Goal: Task Accomplishment & Management: Complete application form

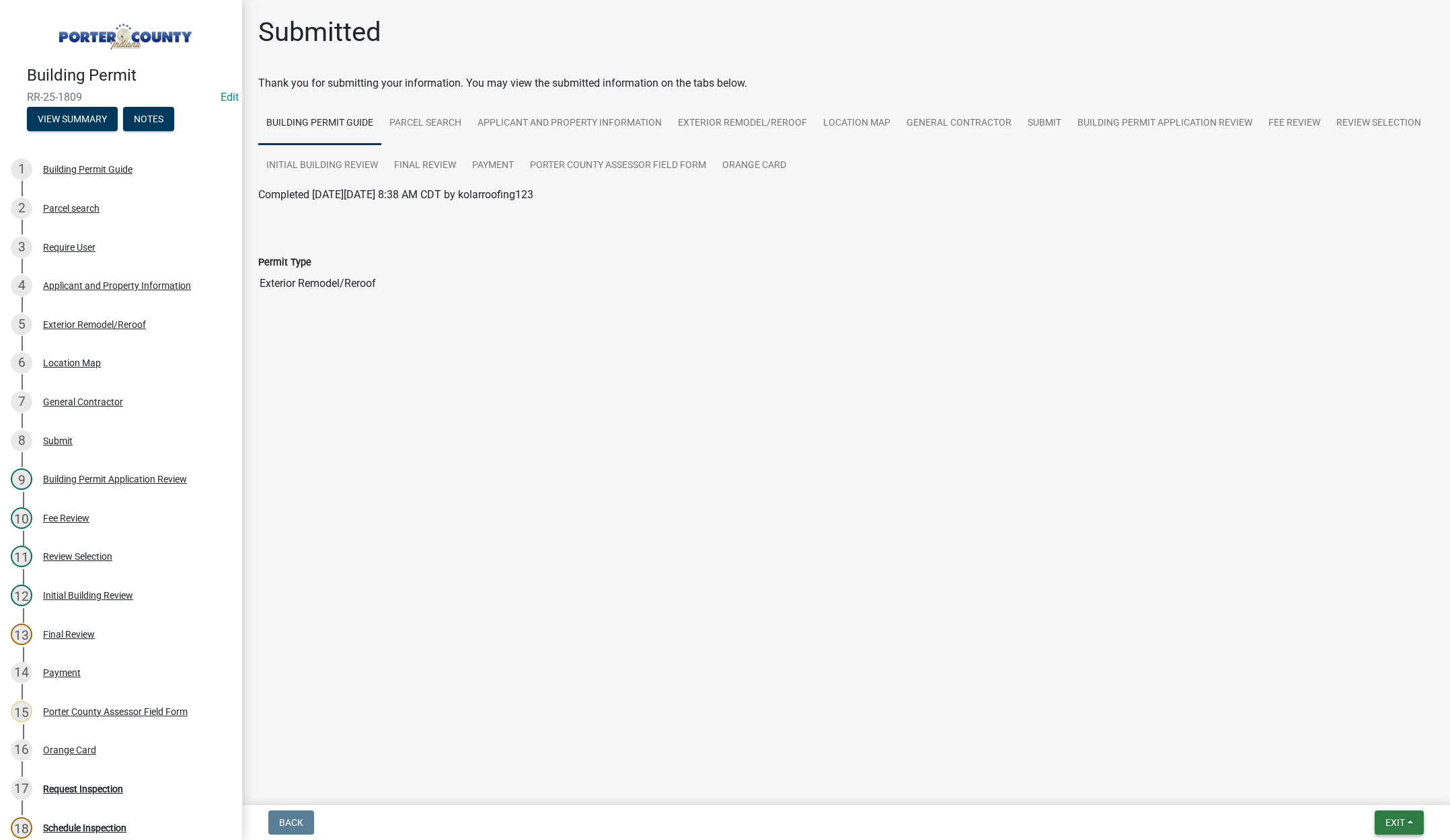
click at [1385, 812] on button "Exit" at bounding box center [1400, 823] width 49 height 25
click at [1372, 797] on button "Save & Exit" at bounding box center [1371, 787] width 108 height 32
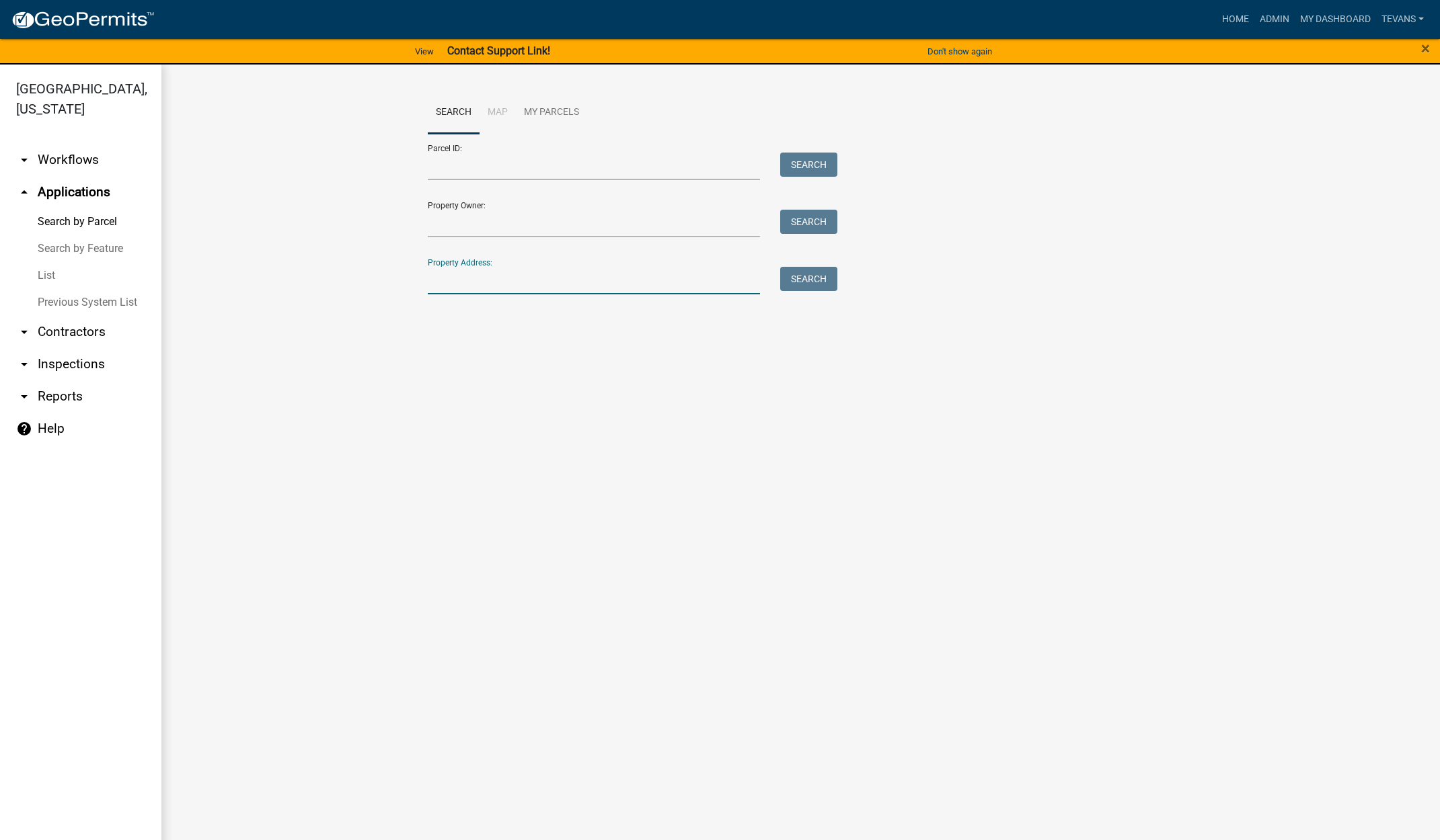
click at [536, 289] on input "Property Address:" at bounding box center [594, 281] width 333 height 27
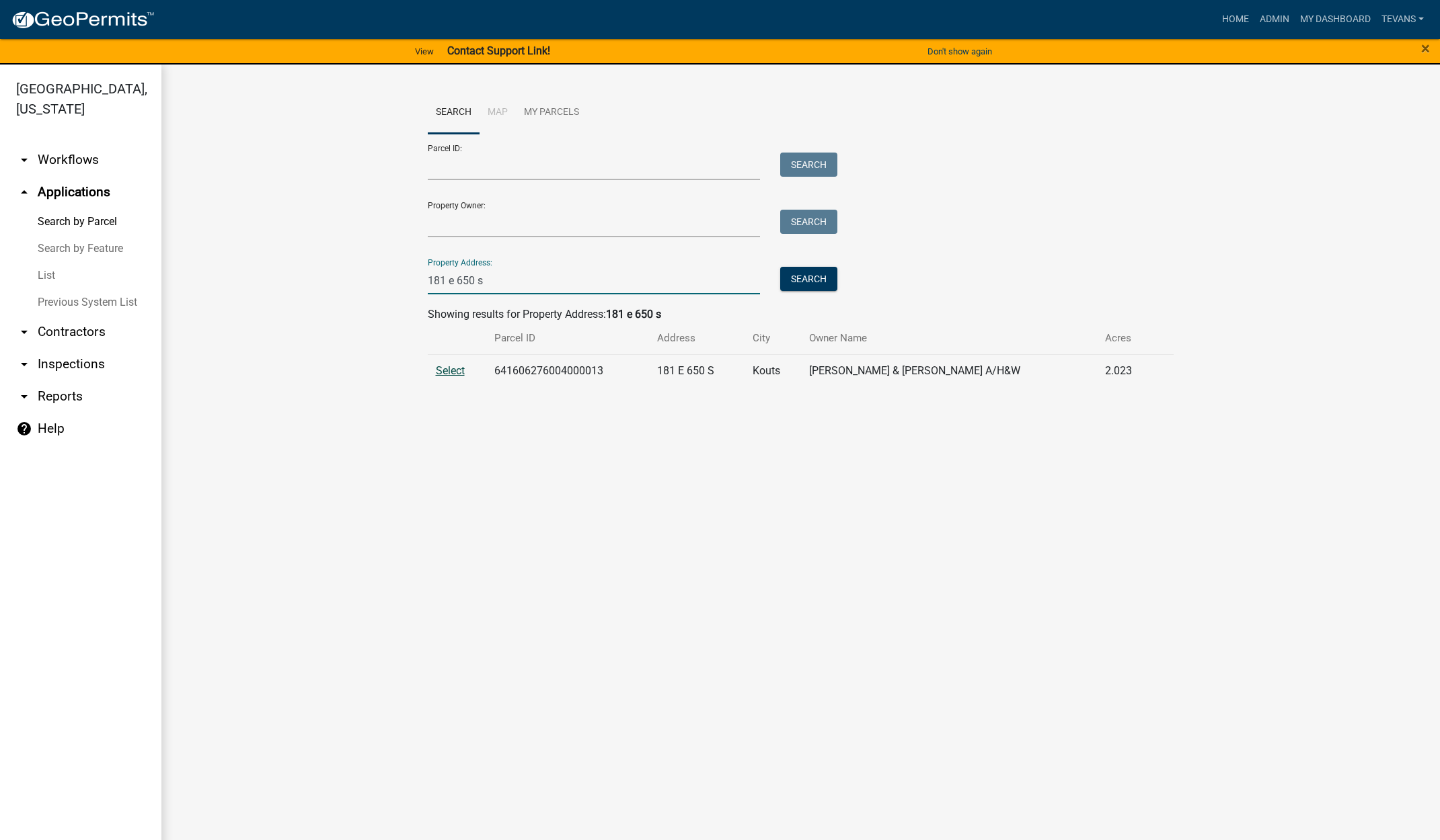
type input "181 e 650 s"
click at [456, 369] on span "Select" at bounding box center [451, 371] width 29 height 13
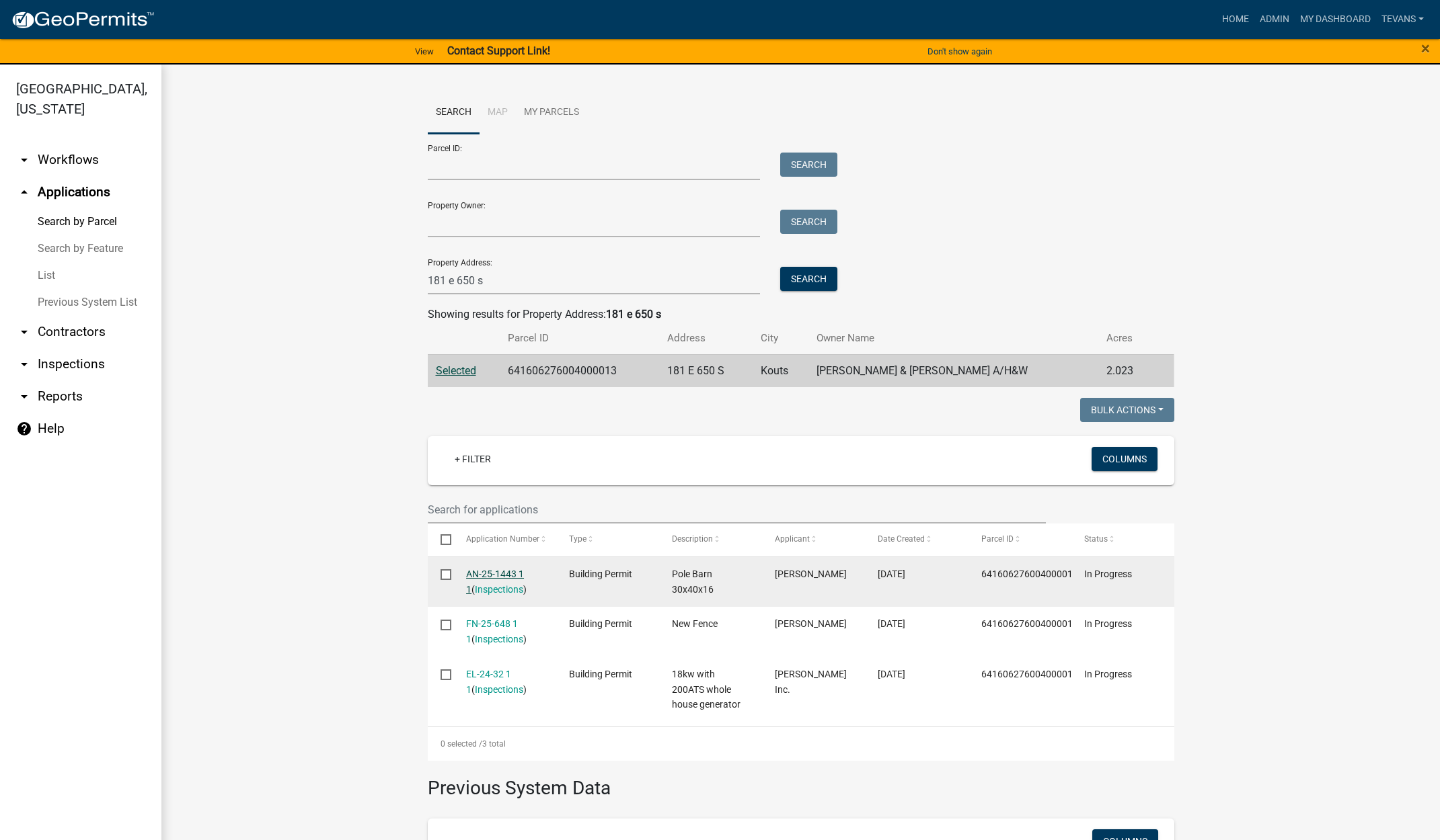
click at [483, 574] on link "AN-25-1443 1 1" at bounding box center [495, 582] width 57 height 26
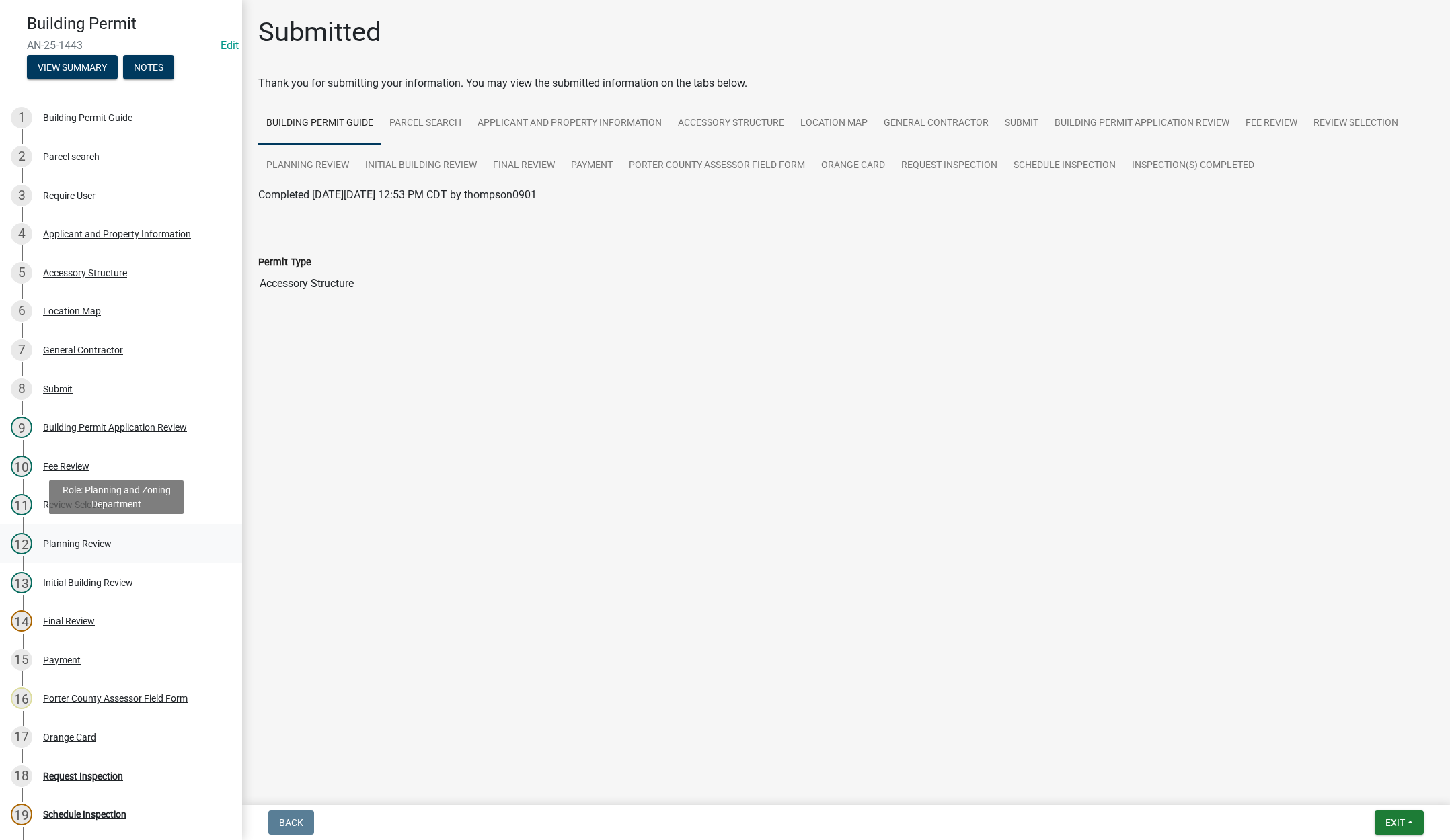
scroll to position [269, 0]
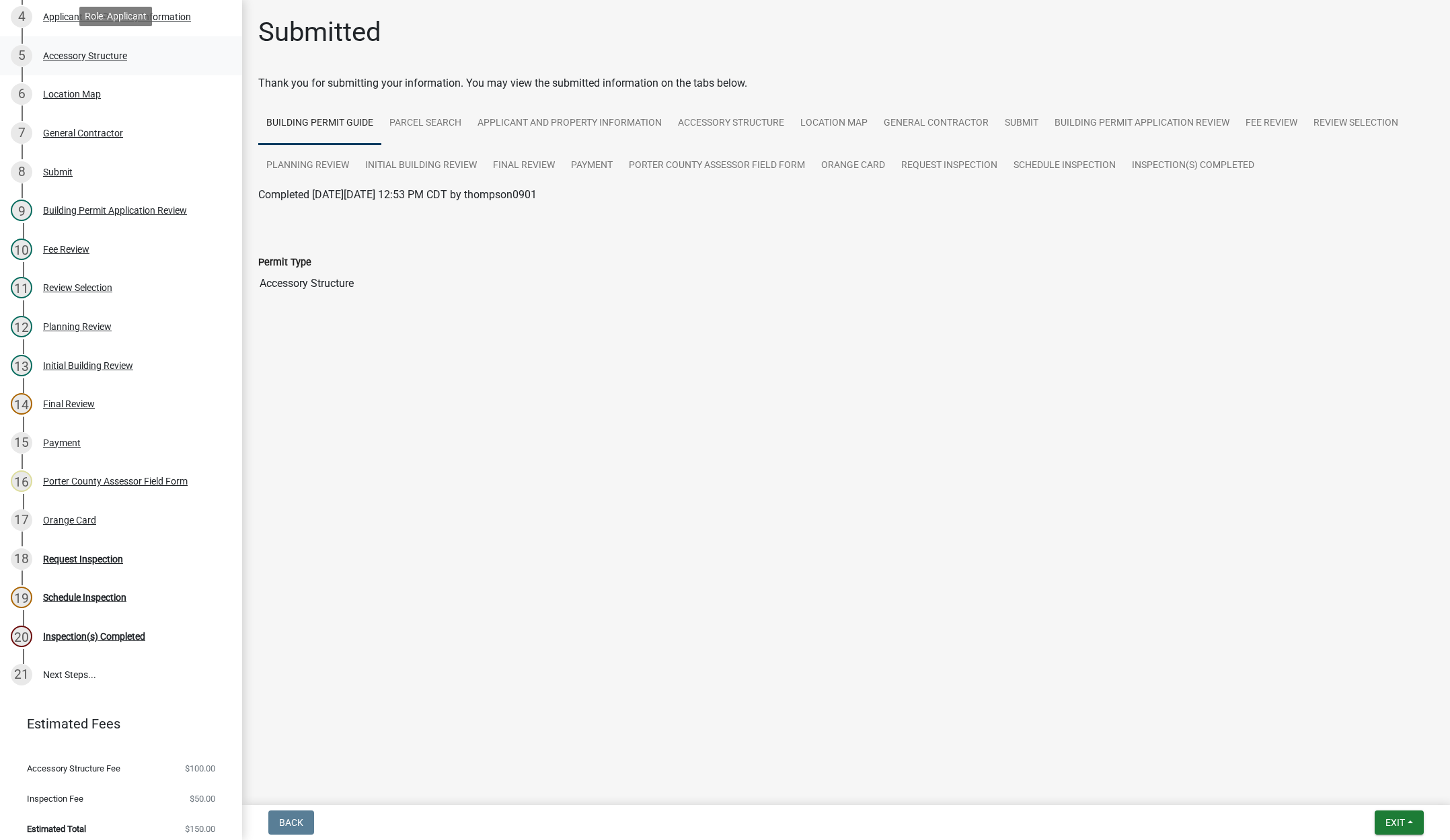
click at [98, 55] on div "Accessory Structure" at bounding box center [85, 56] width 84 height 9
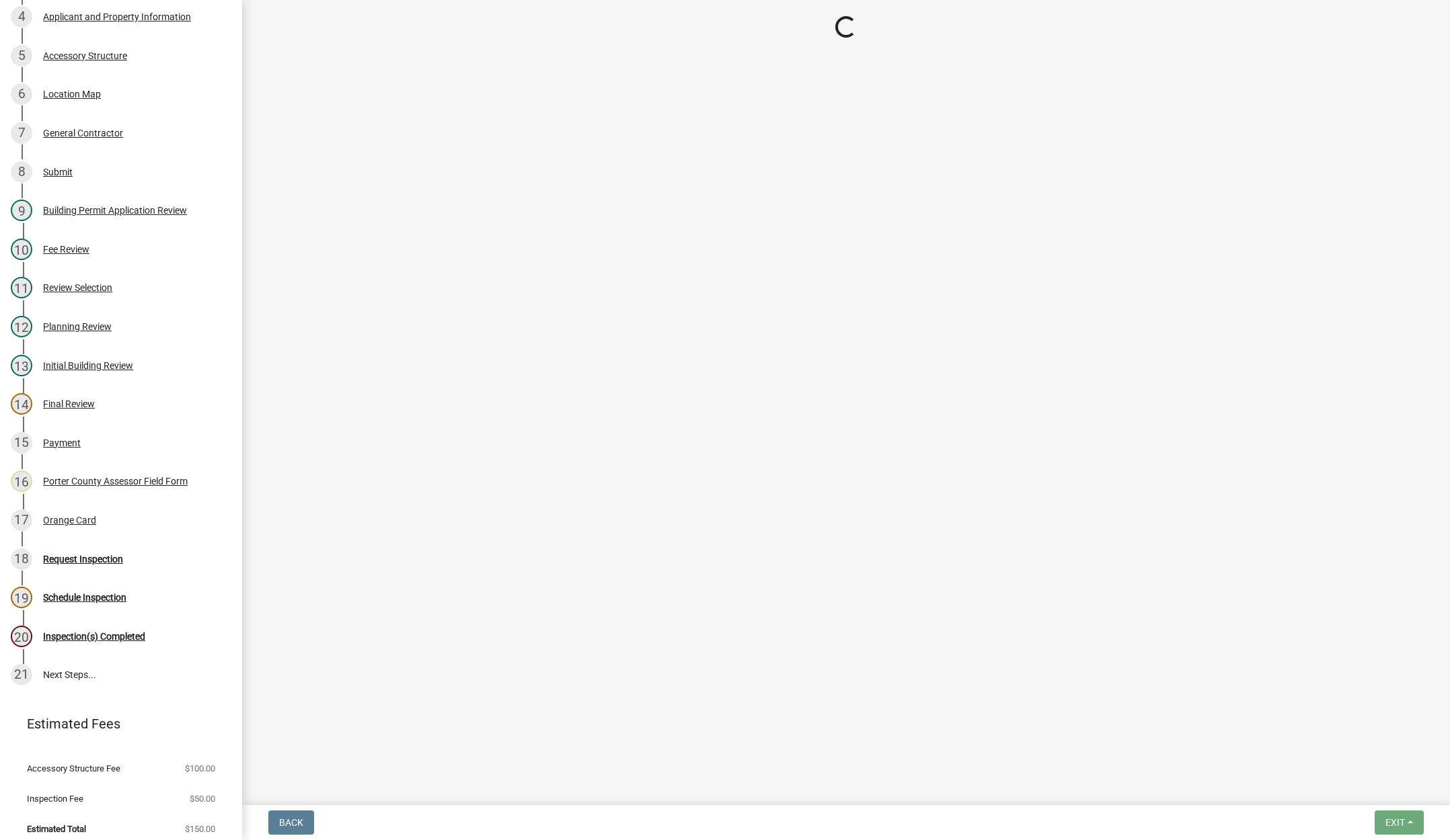
select select "de31ad38-eab4-417a-a8ac-eccf8406b967"
select select "b16561a8-8531-4c00-a0ba-45c0345273e3"
select select "29856c7f-eeba-4e54-97cb-4d08c5c5b677"
select select "d63a0ebc-b44d-481d-ab70-ec75eba29316"
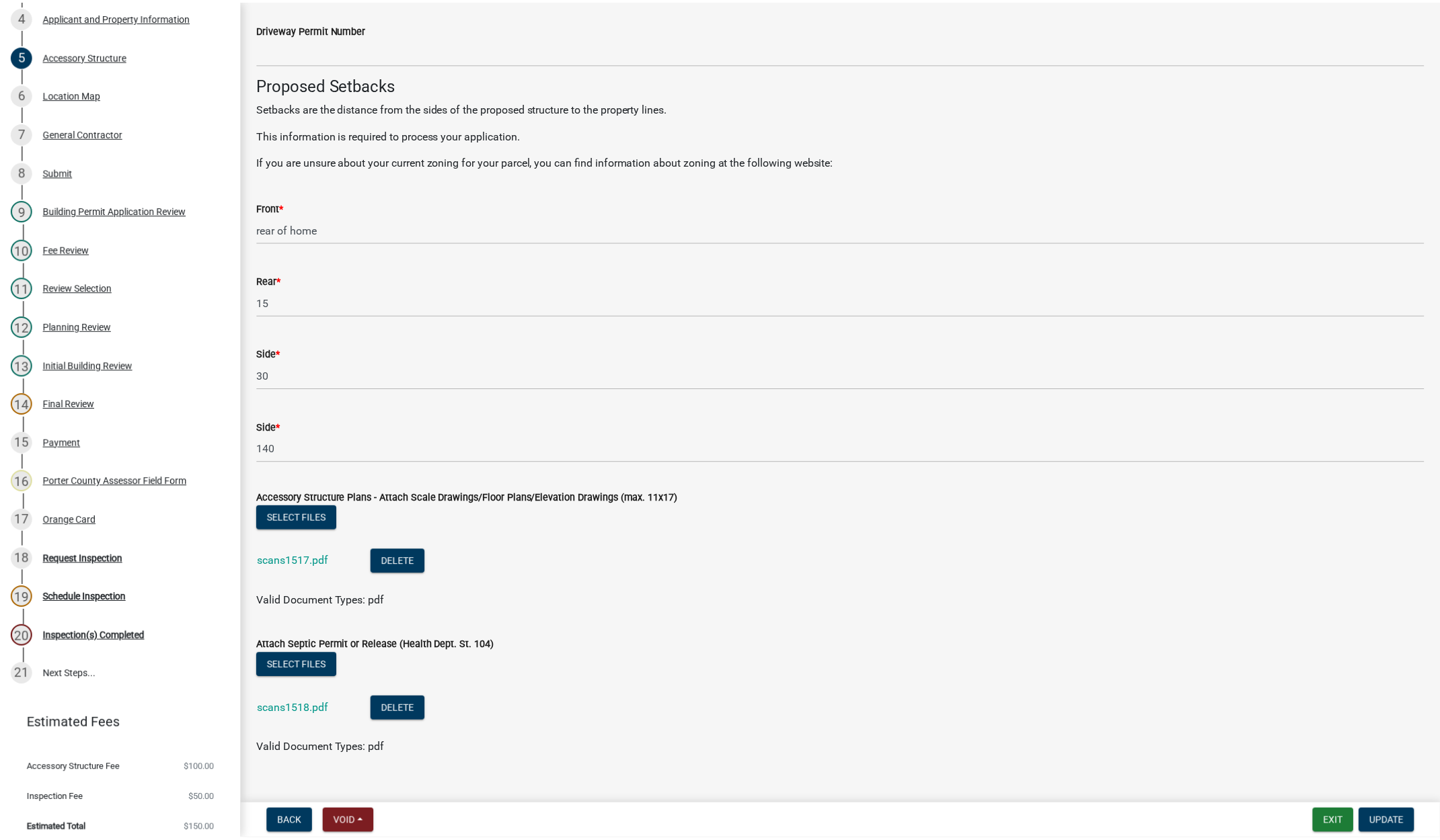
scroll to position [2147, 0]
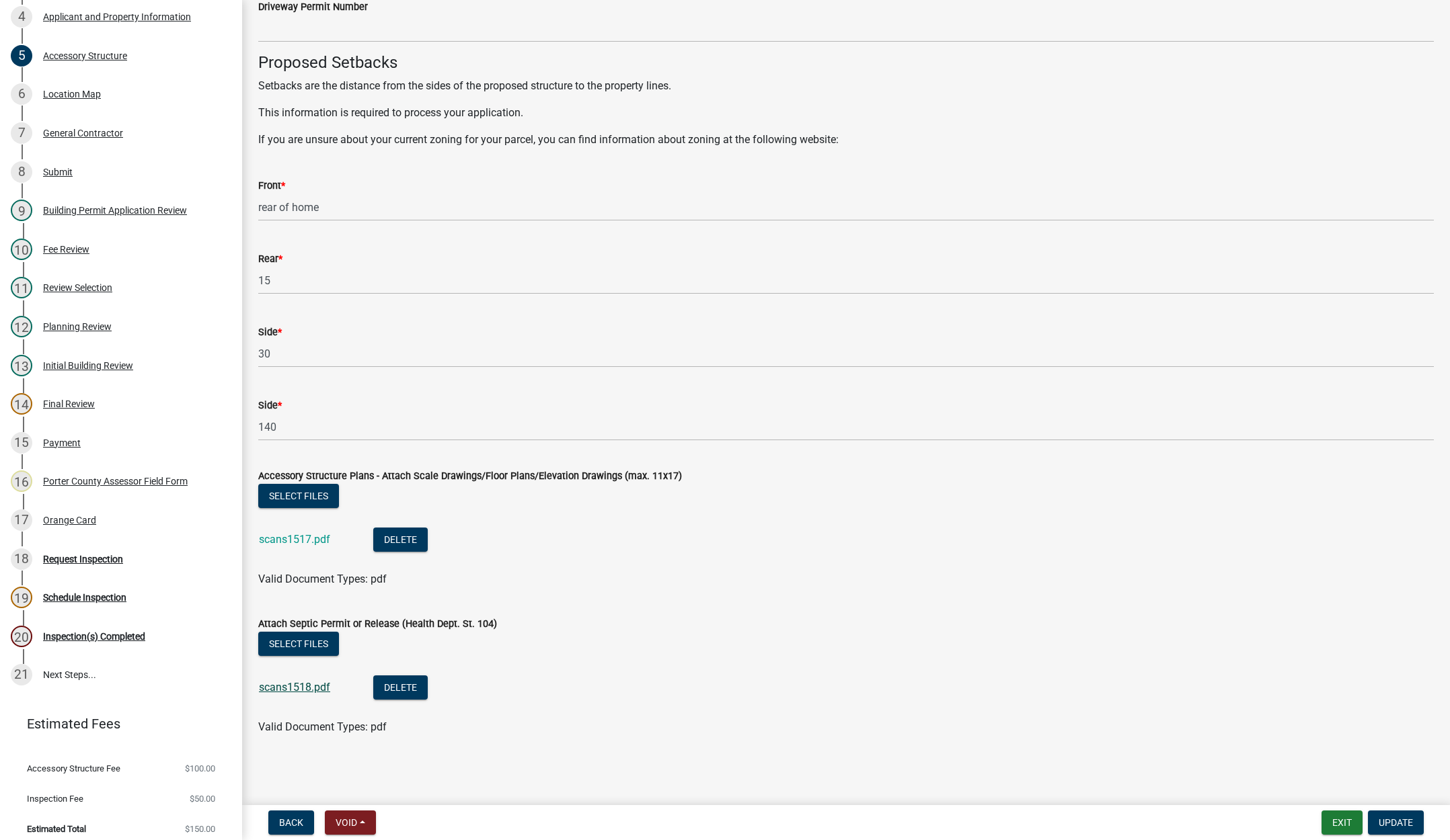
click at [284, 681] on link "scans1518.pdf" at bounding box center [295, 688] width 71 height 13
click at [1341, 817] on button "Exit" at bounding box center [1341, 823] width 41 height 25
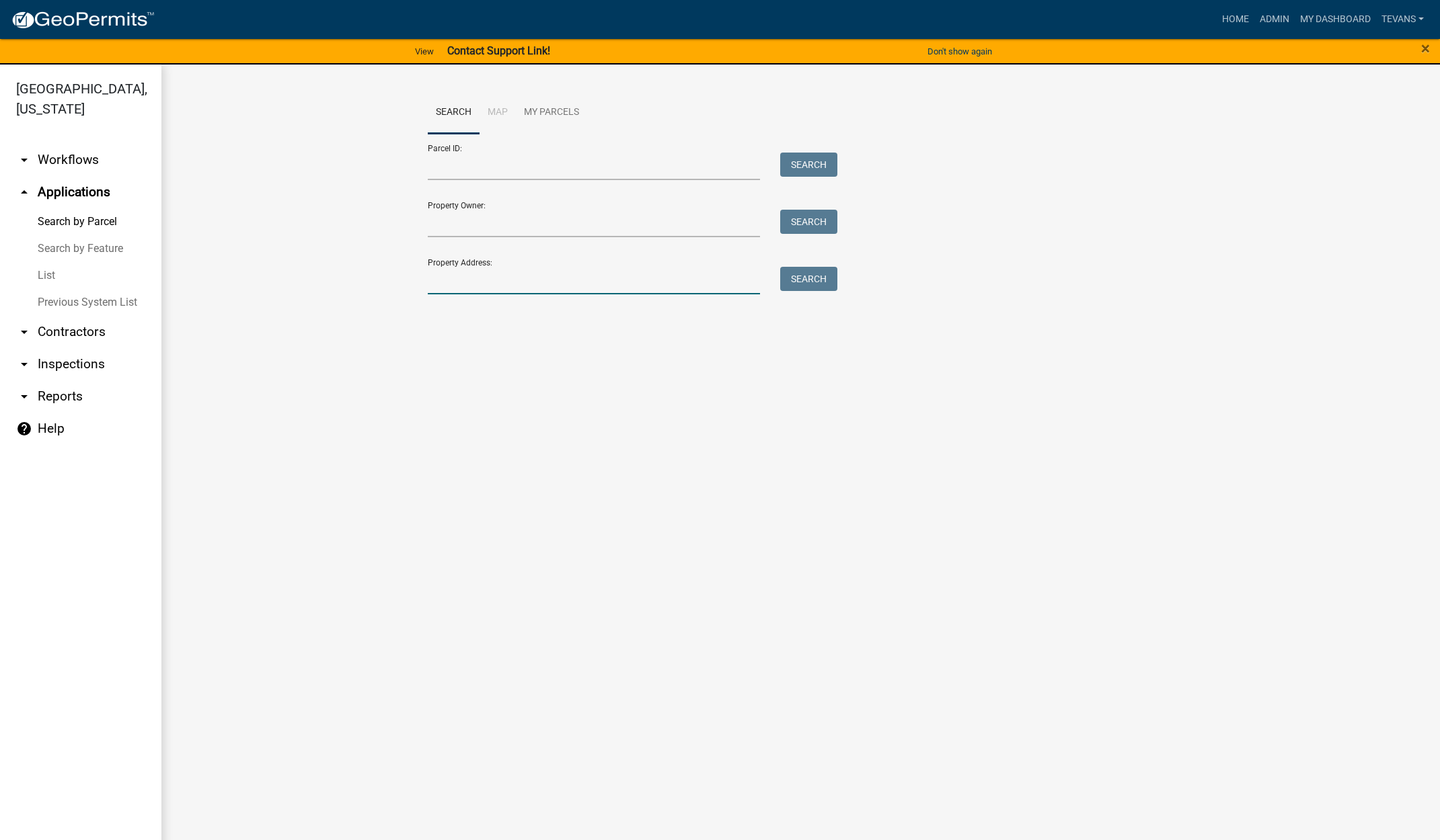
click at [567, 286] on input "Property Address:" at bounding box center [594, 281] width 333 height 27
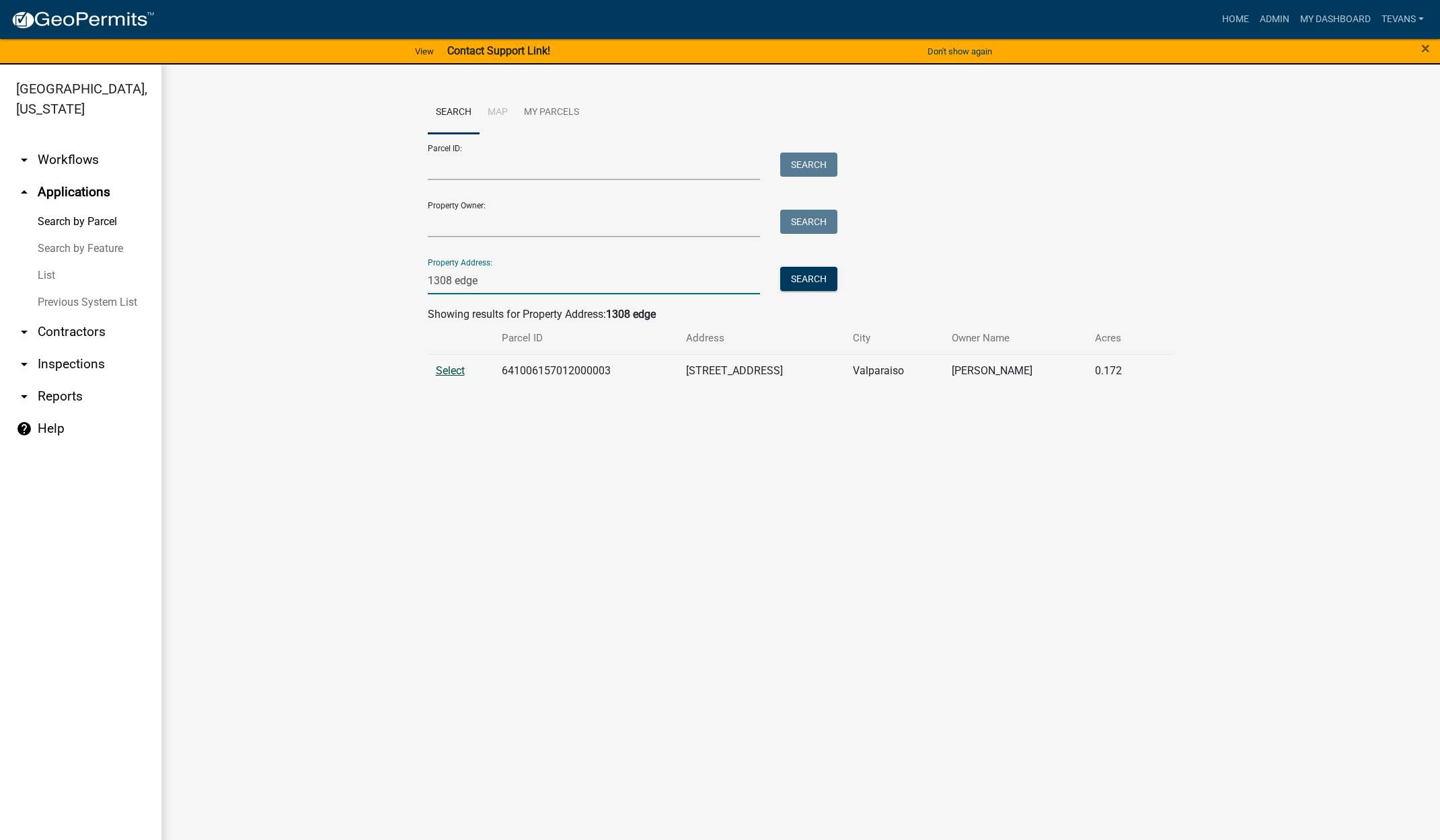
type input "1308 edge"
click at [445, 365] on span "Select" at bounding box center [451, 371] width 29 height 13
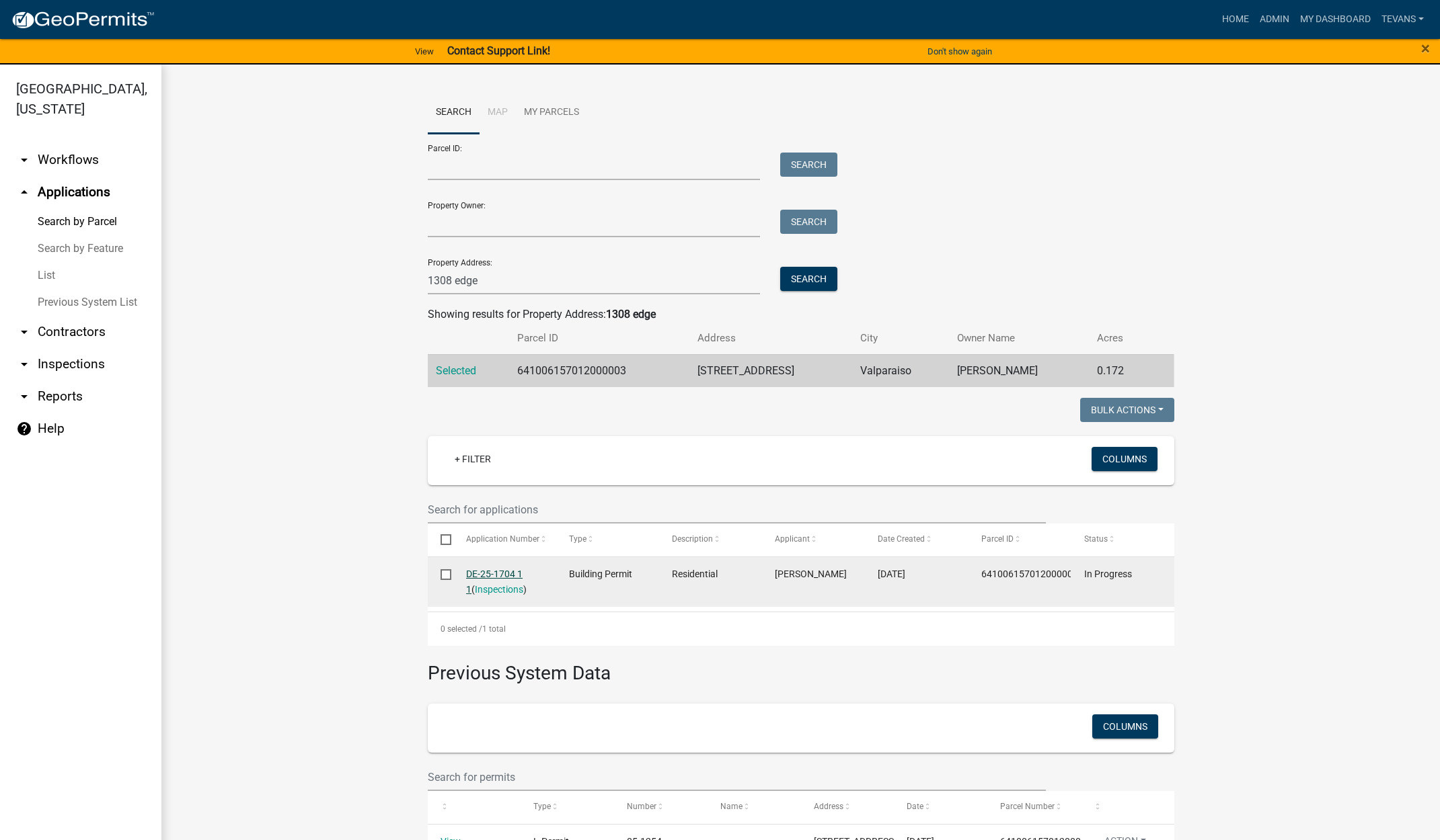
click at [496, 571] on link "DE-25-1704 1 1" at bounding box center [495, 582] width 57 height 26
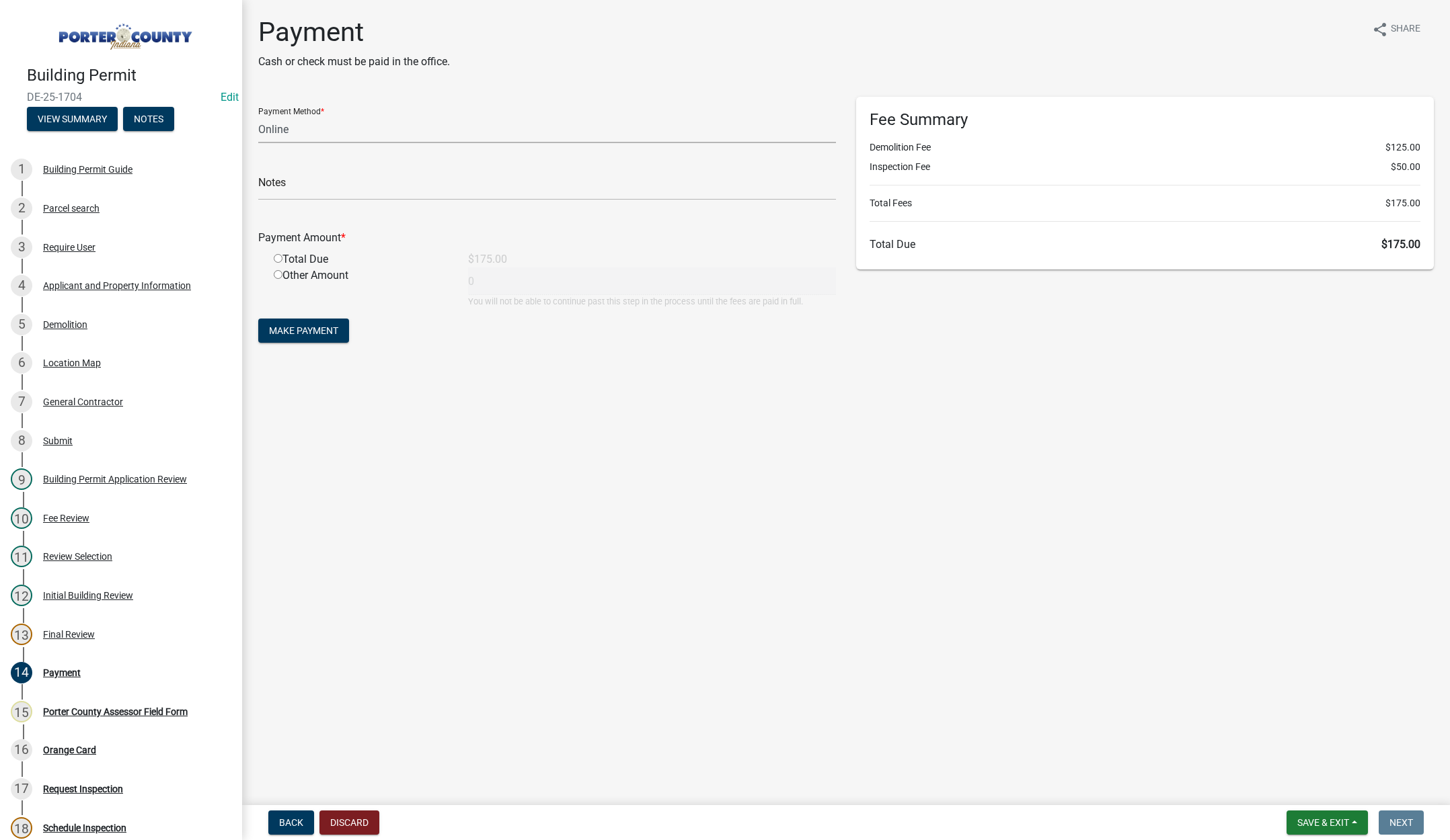
click at [300, 131] on select "Credit Card POS Check Cash Online" at bounding box center [547, 130] width 578 height 27
select select "1: 0"
click at [258, 116] on select "Credit Card POS Check Cash Online" at bounding box center [547, 130] width 578 height 27
click at [289, 194] on input "text" at bounding box center [547, 186] width 578 height 27
type input "#3066 [PERSON_NAME] General Contractor LLC"
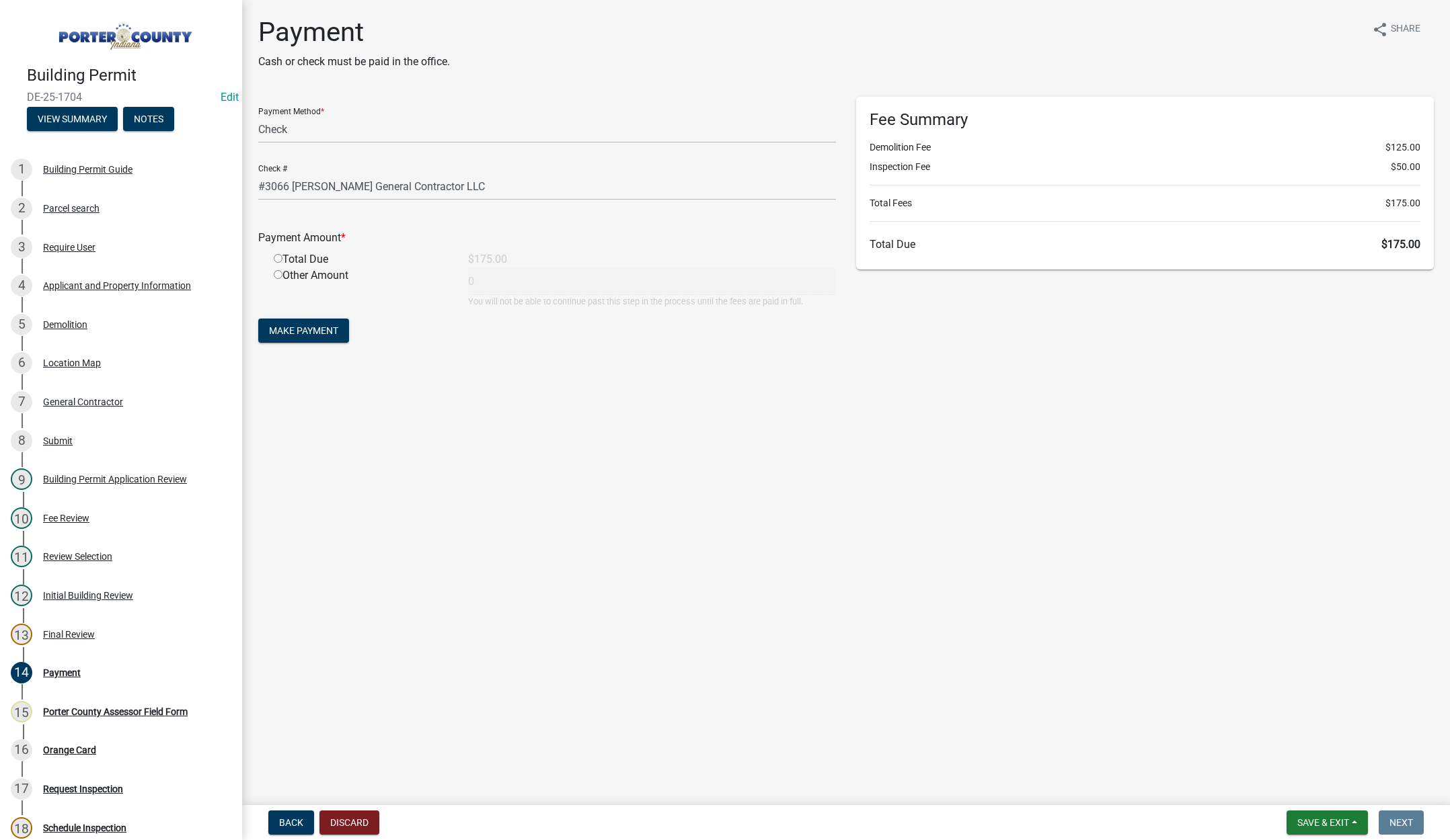
click at [276, 257] on input "radio" at bounding box center [278, 259] width 9 height 9
radio input "true"
type input "175"
click at [291, 324] on button "Make Payment" at bounding box center [304, 330] width 91 height 25
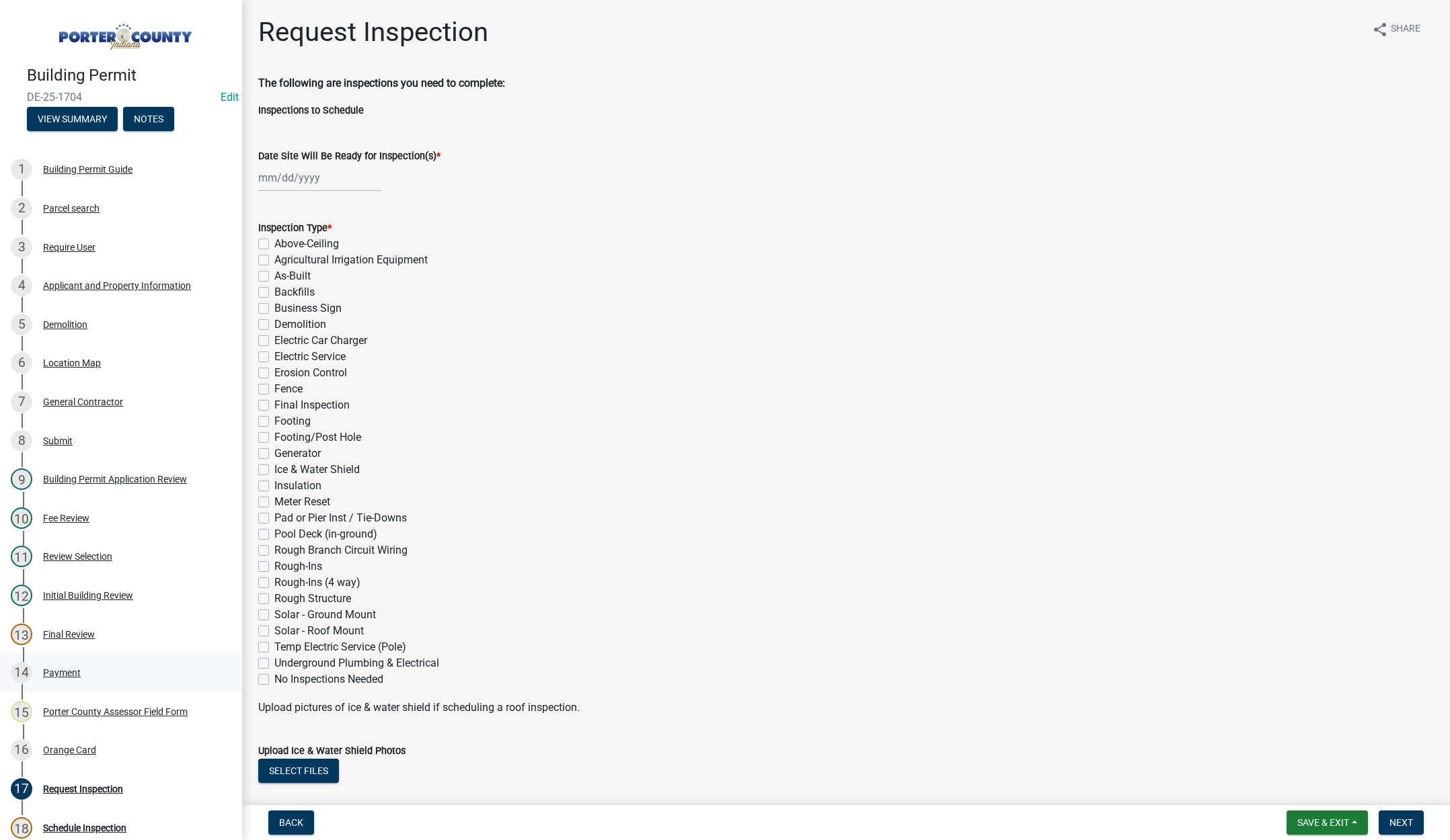
click at [52, 669] on div "Payment" at bounding box center [61, 673] width 37 height 9
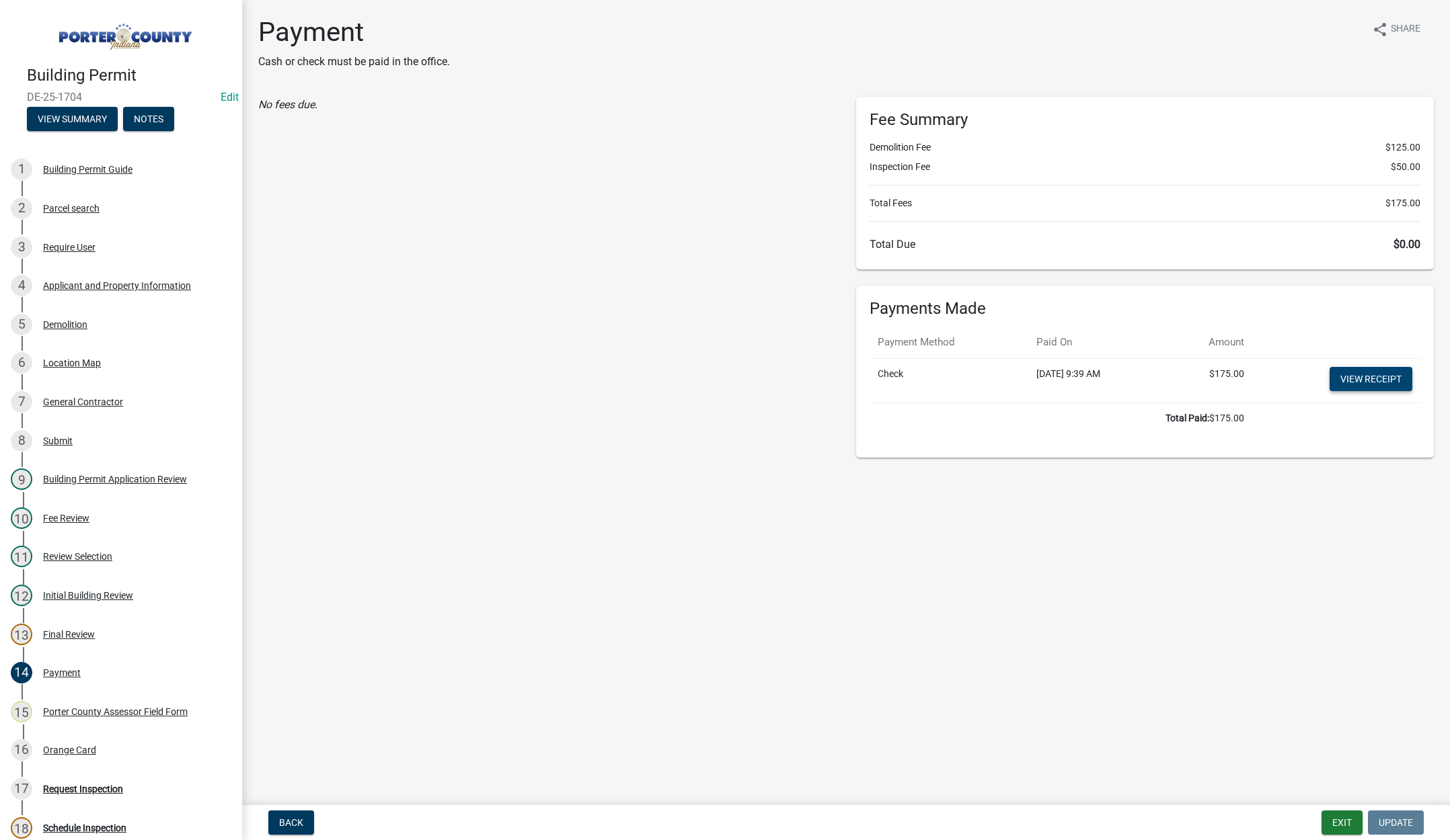
click at [1362, 375] on link "View receipt" at bounding box center [1371, 379] width 83 height 25
click at [67, 747] on div "Orange Card" at bounding box center [69, 750] width 53 height 9
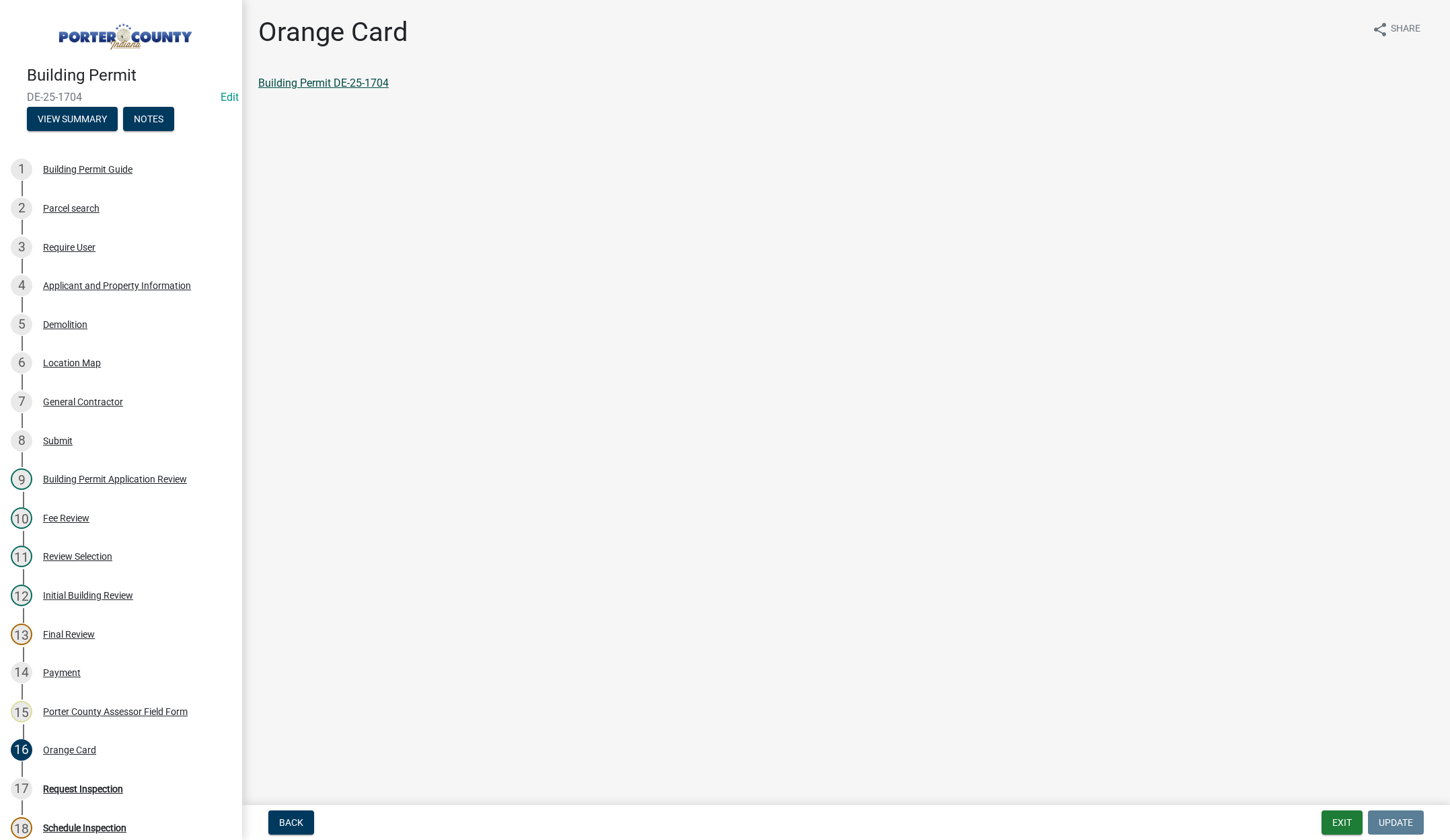
click at [360, 78] on link "Building Permit DE-25-1704" at bounding box center [323, 83] width 130 height 13
click at [1331, 824] on button "Exit" at bounding box center [1341, 823] width 41 height 25
